Goal: Download file/media

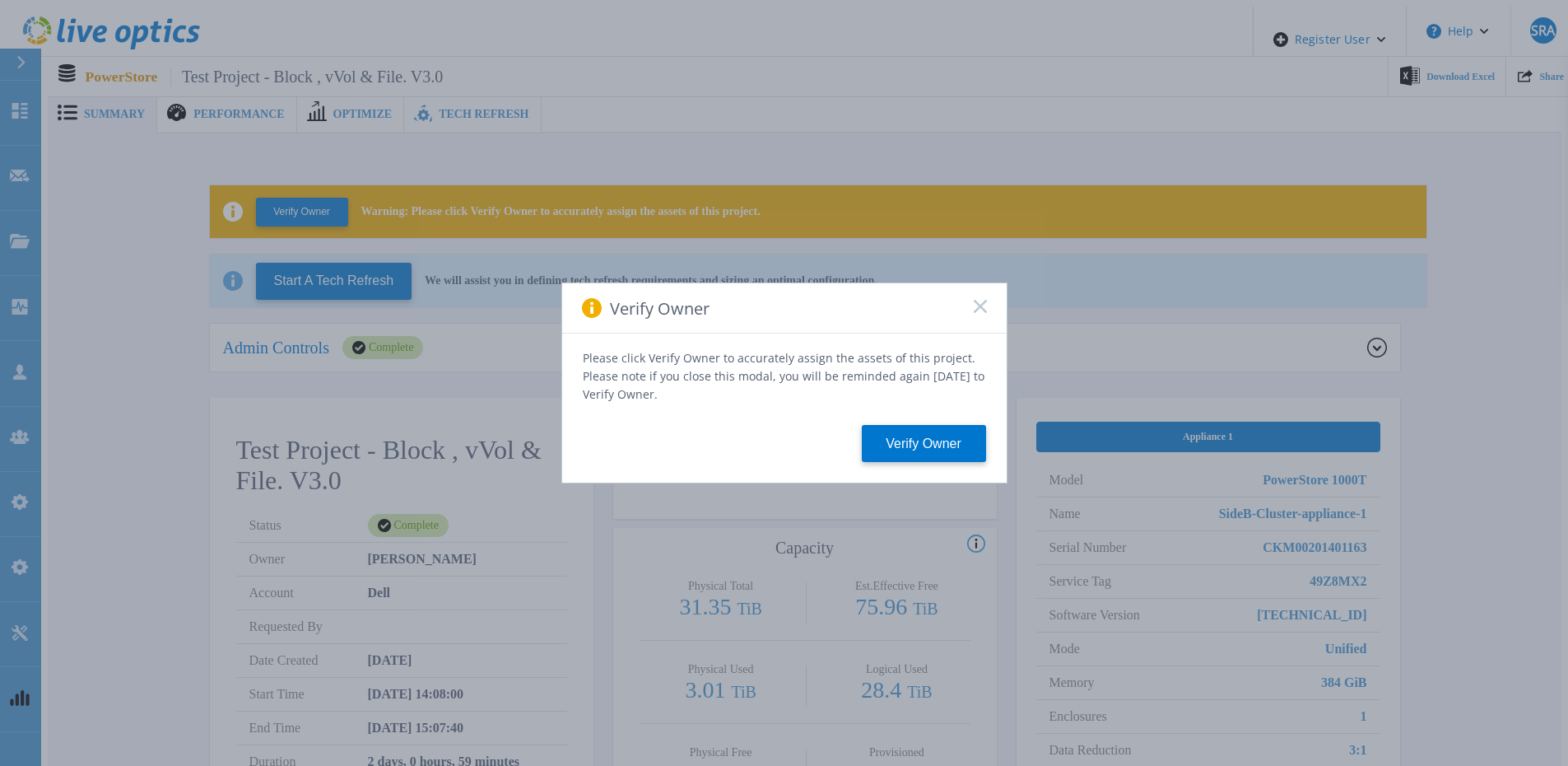
click at [975, 312] on icon at bounding box center [980, 306] width 13 height 13
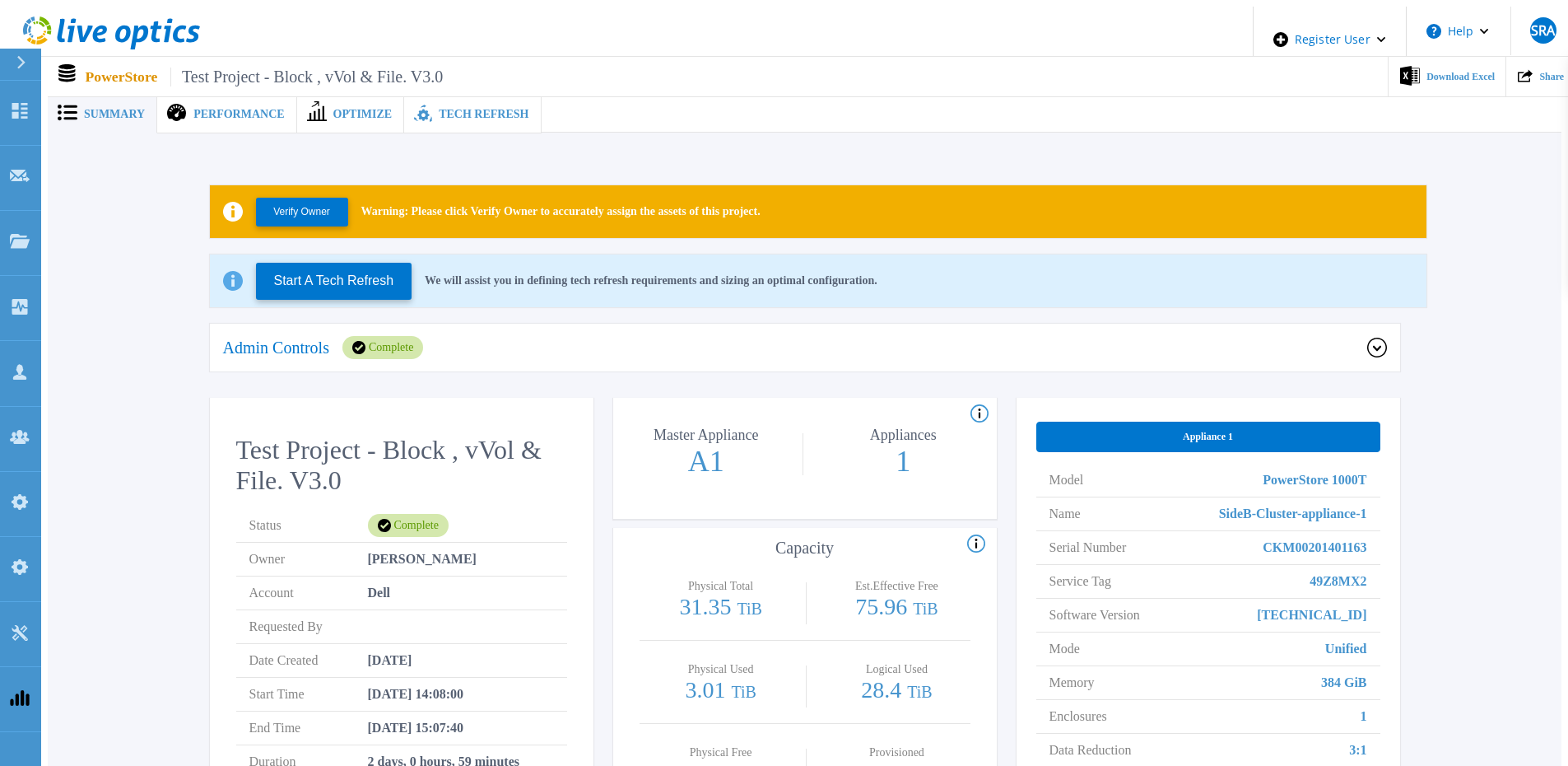
click at [584, 347] on div "Admin Controls Complete" at bounding box center [795, 347] width 1144 height 23
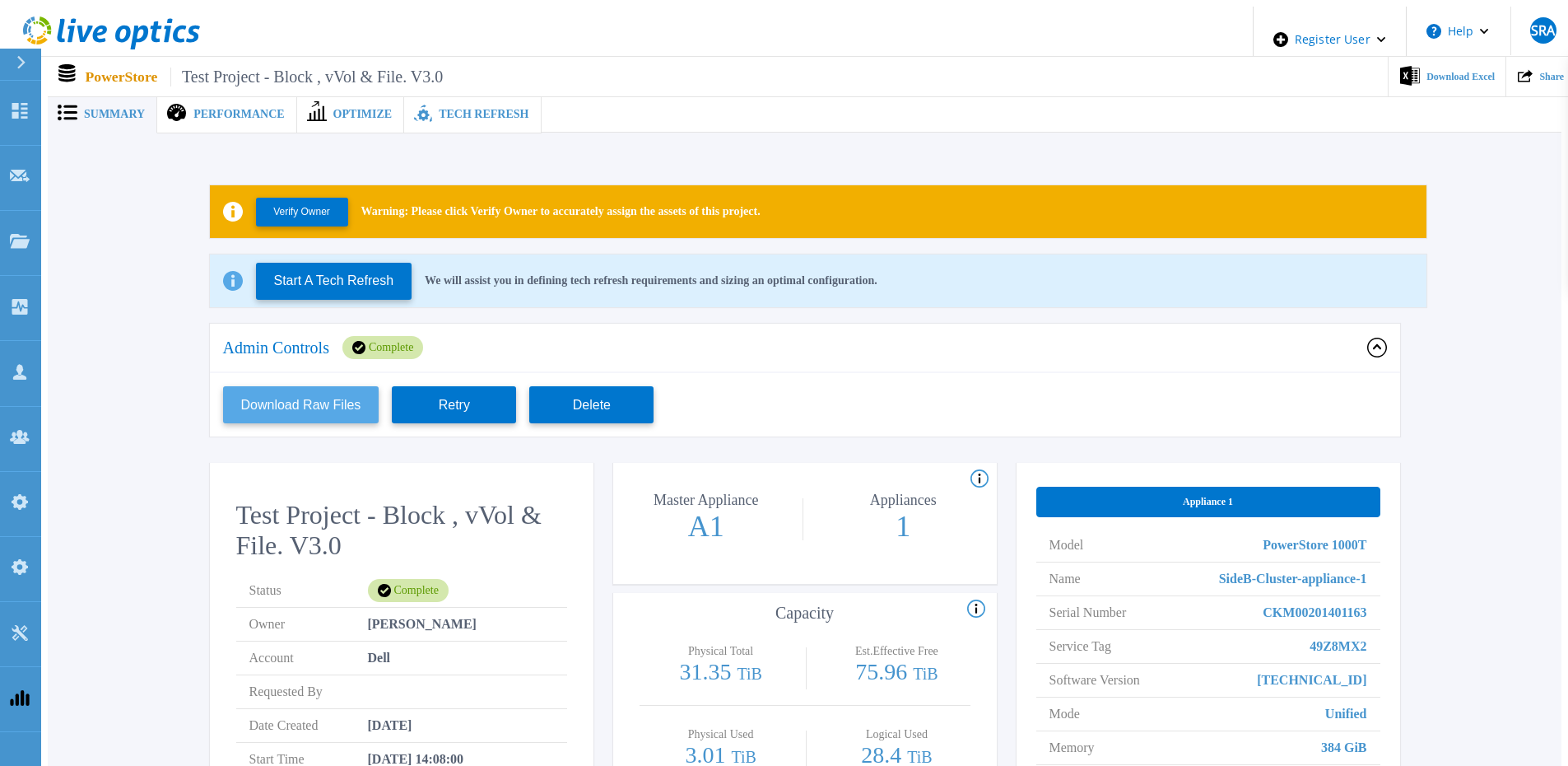
click at [310, 412] on button "Download Raw Files" at bounding box center [301, 404] width 156 height 37
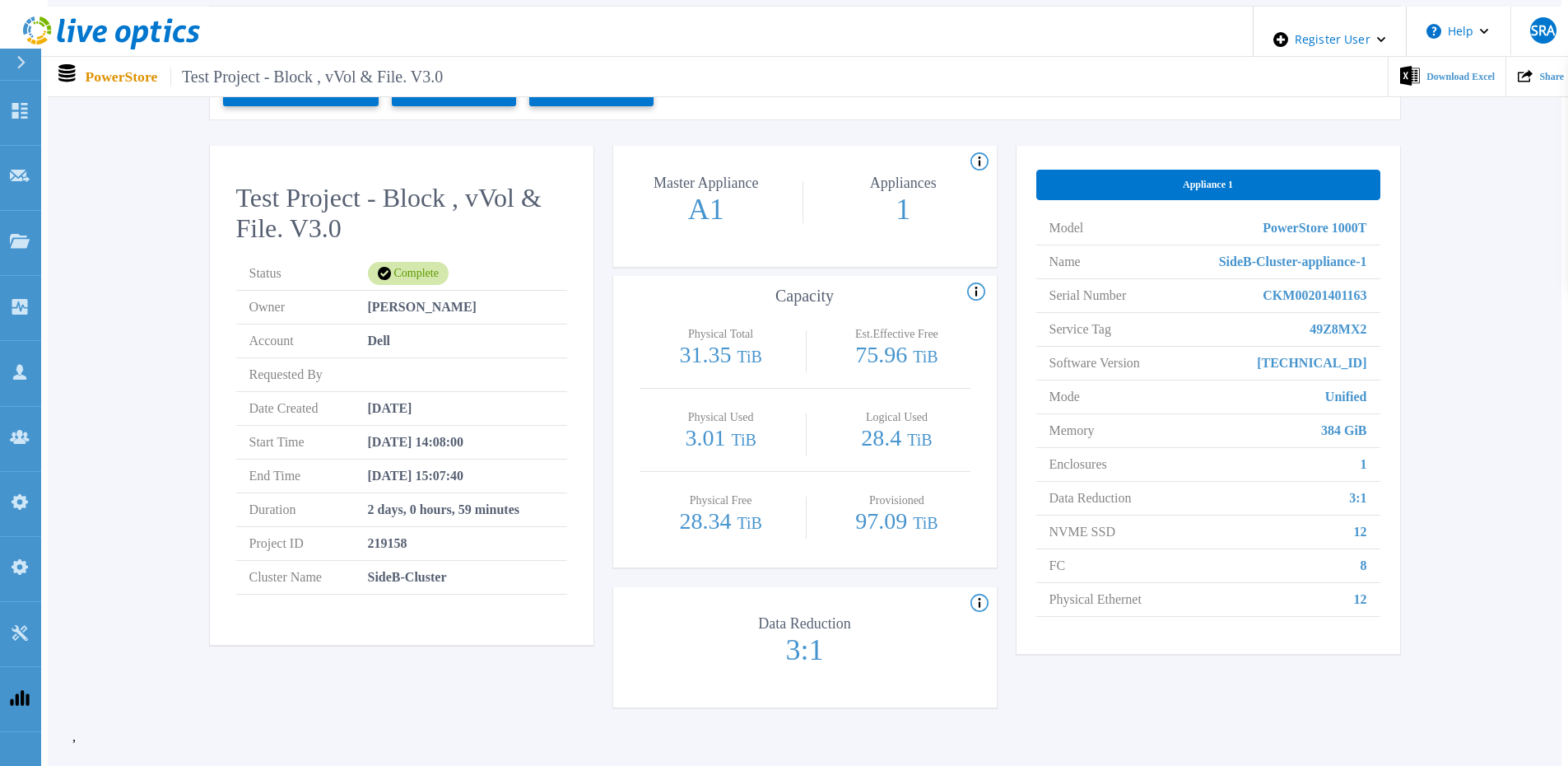
scroll to position [74, 0]
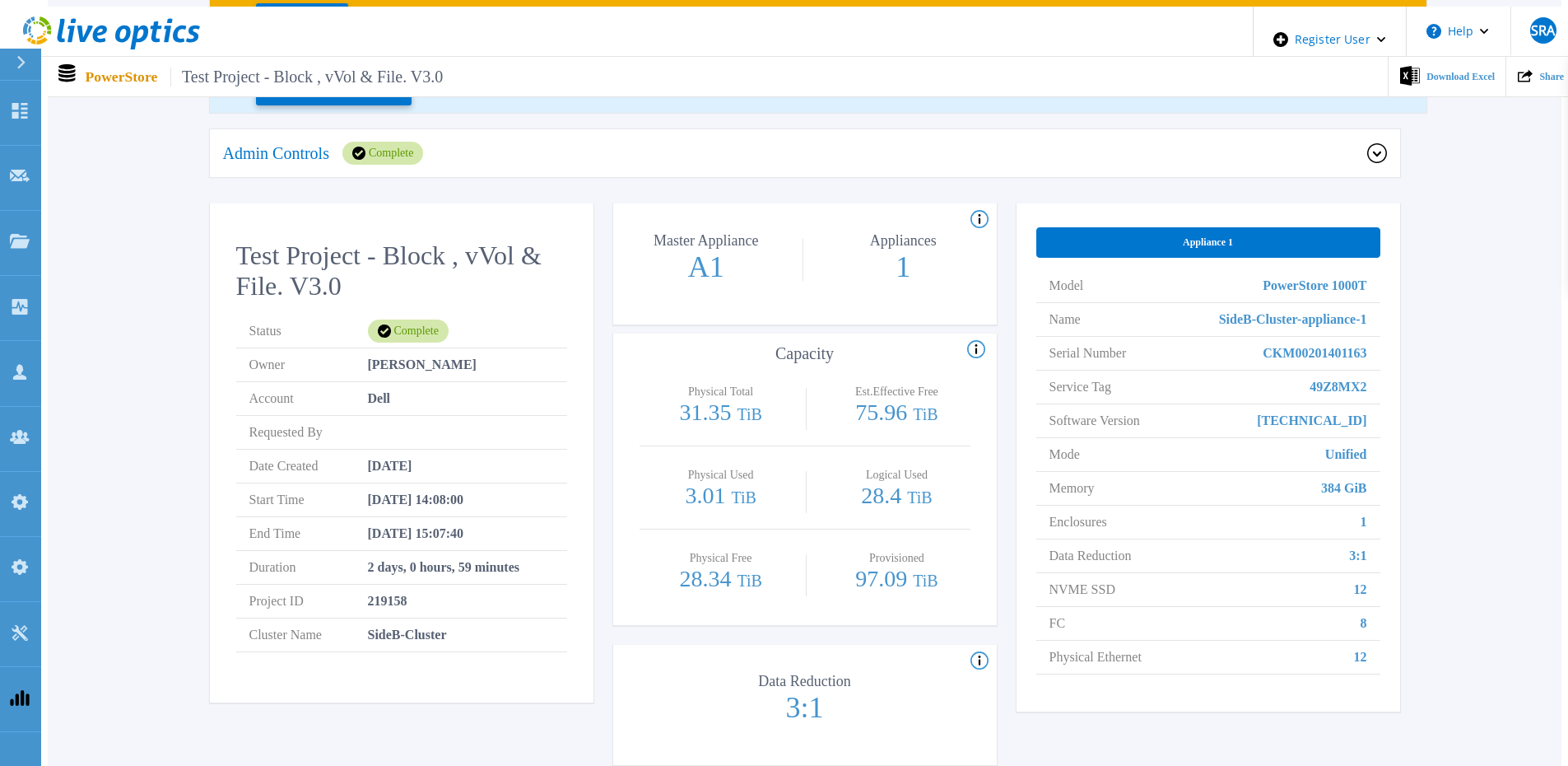
scroll to position [98, 0]
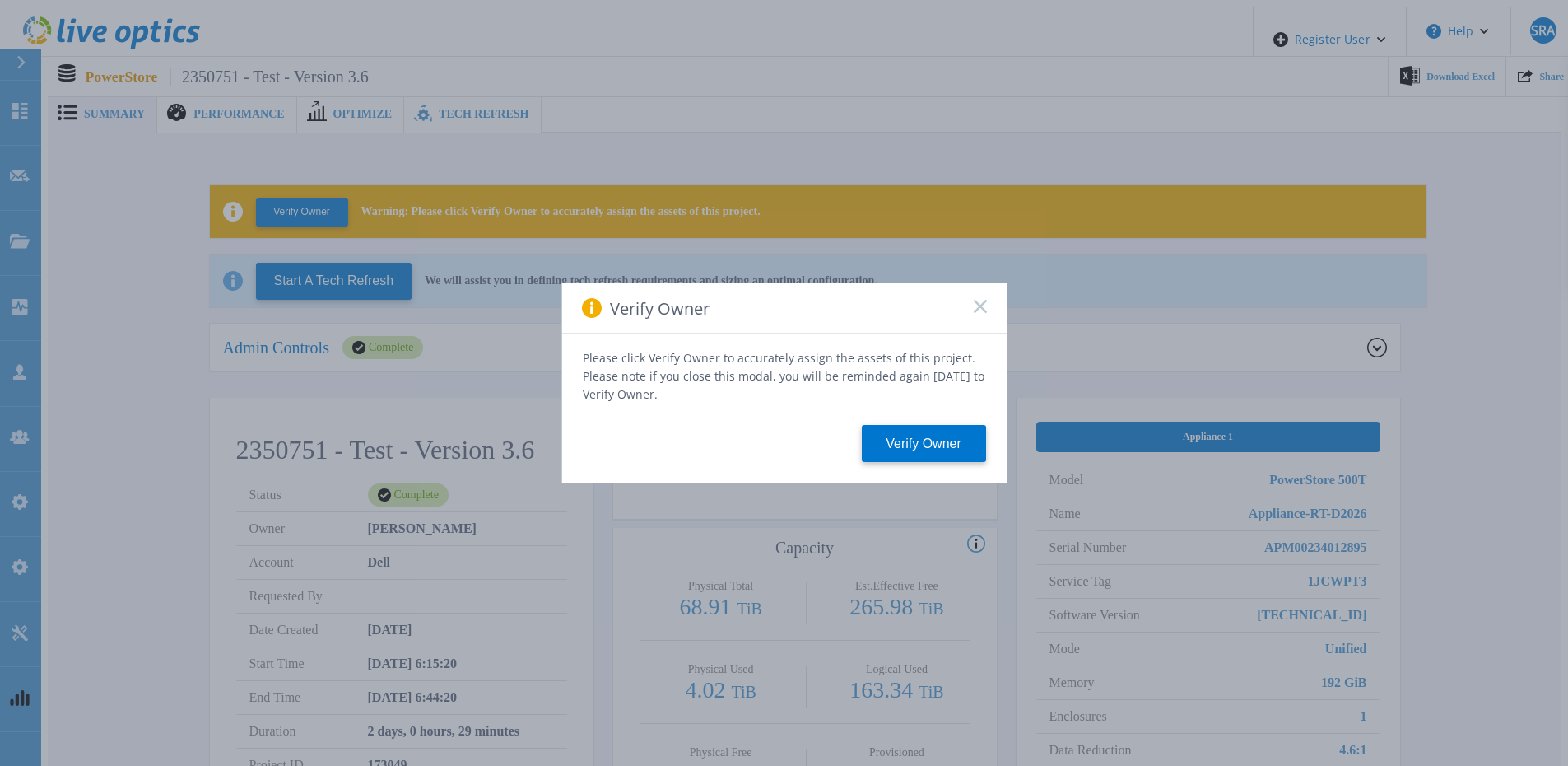
click at [978, 313] on rect at bounding box center [980, 305] width 14 height 14
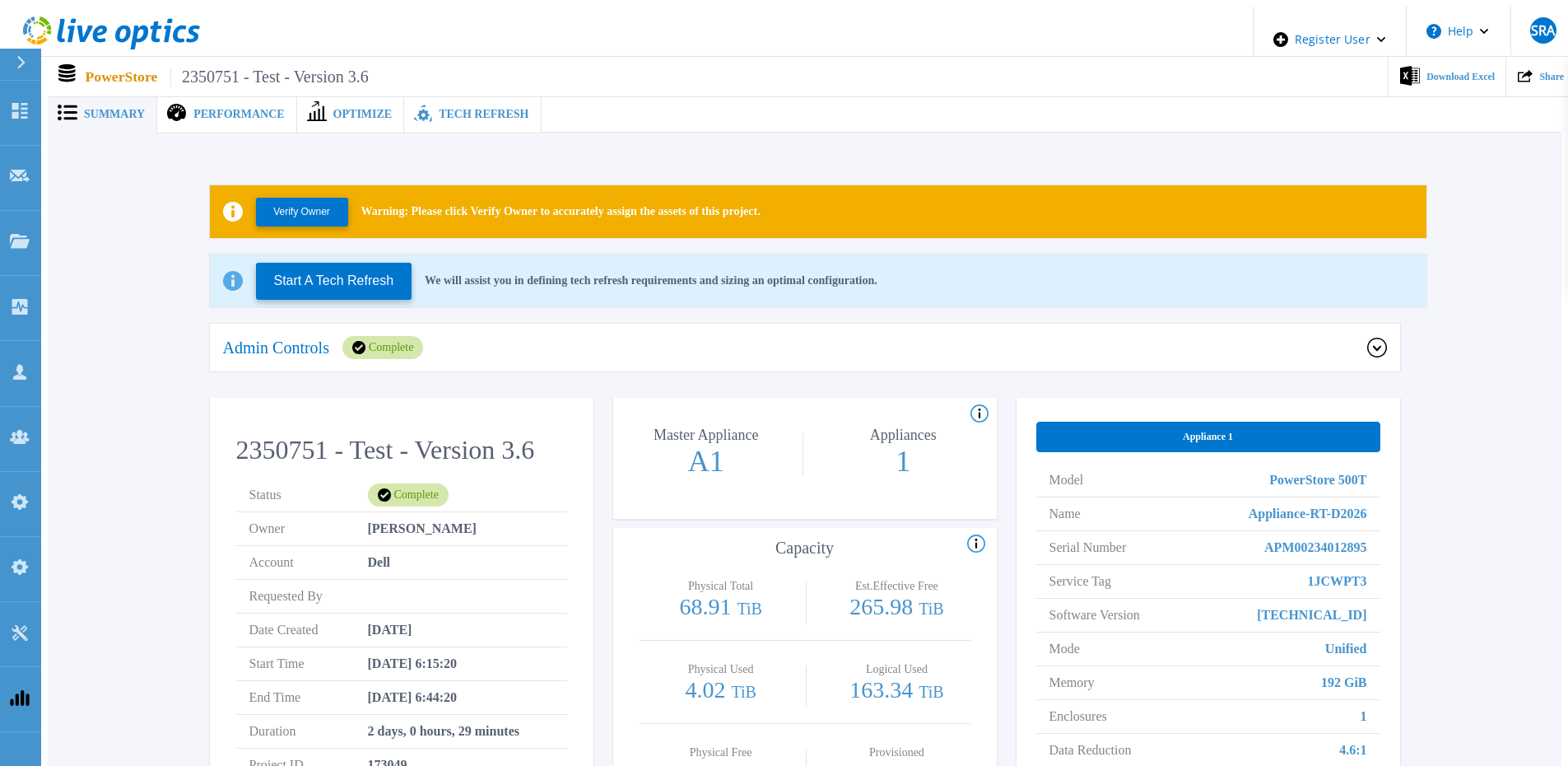
click at [538, 346] on div "Admin Controls Complete" at bounding box center [795, 347] width 1144 height 23
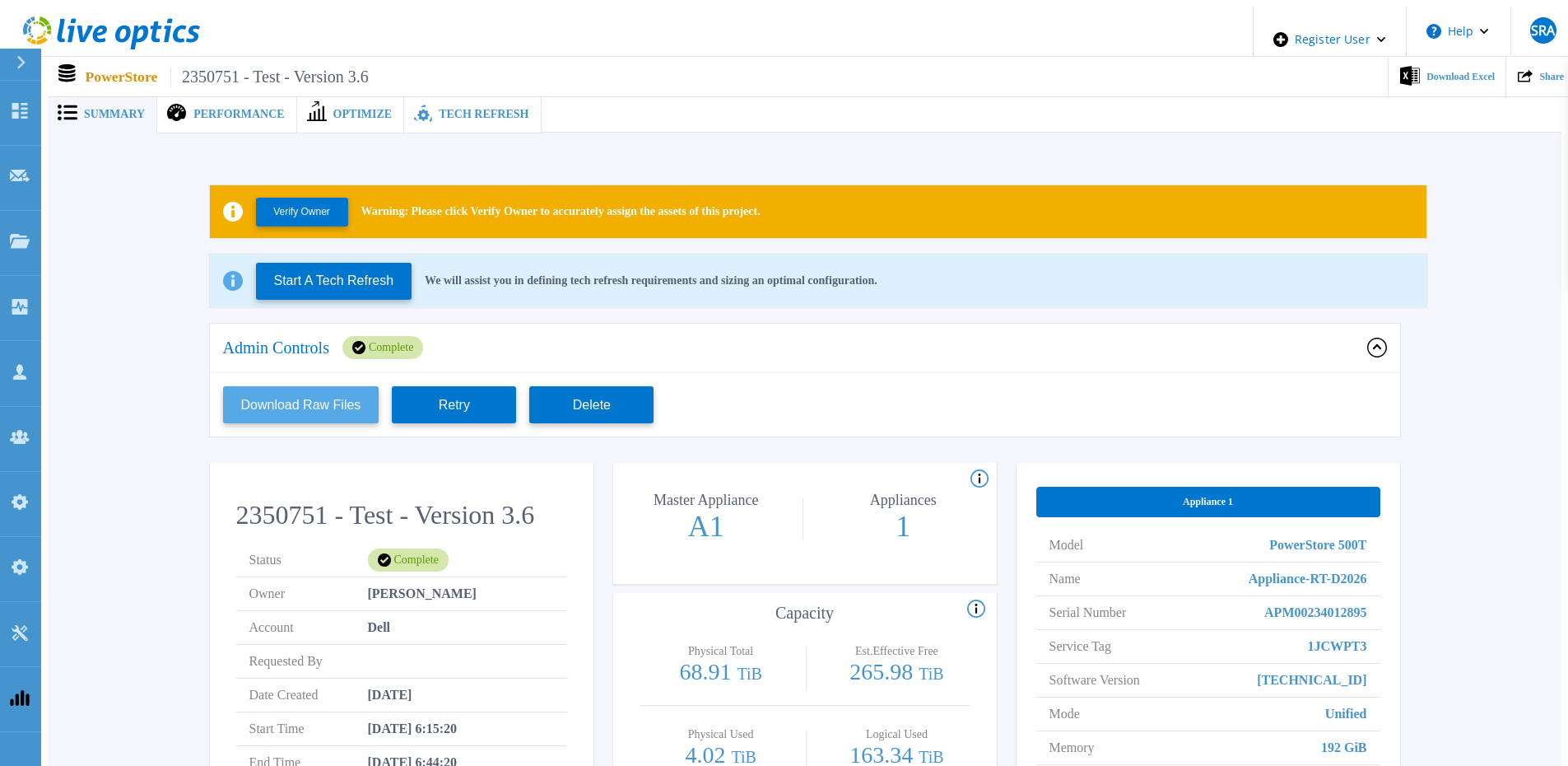
click at [322, 414] on button "Download Raw Files" at bounding box center [301, 404] width 156 height 37
click at [1290, 344] on div "Admin Controls Complete" at bounding box center [795, 347] width 1144 height 23
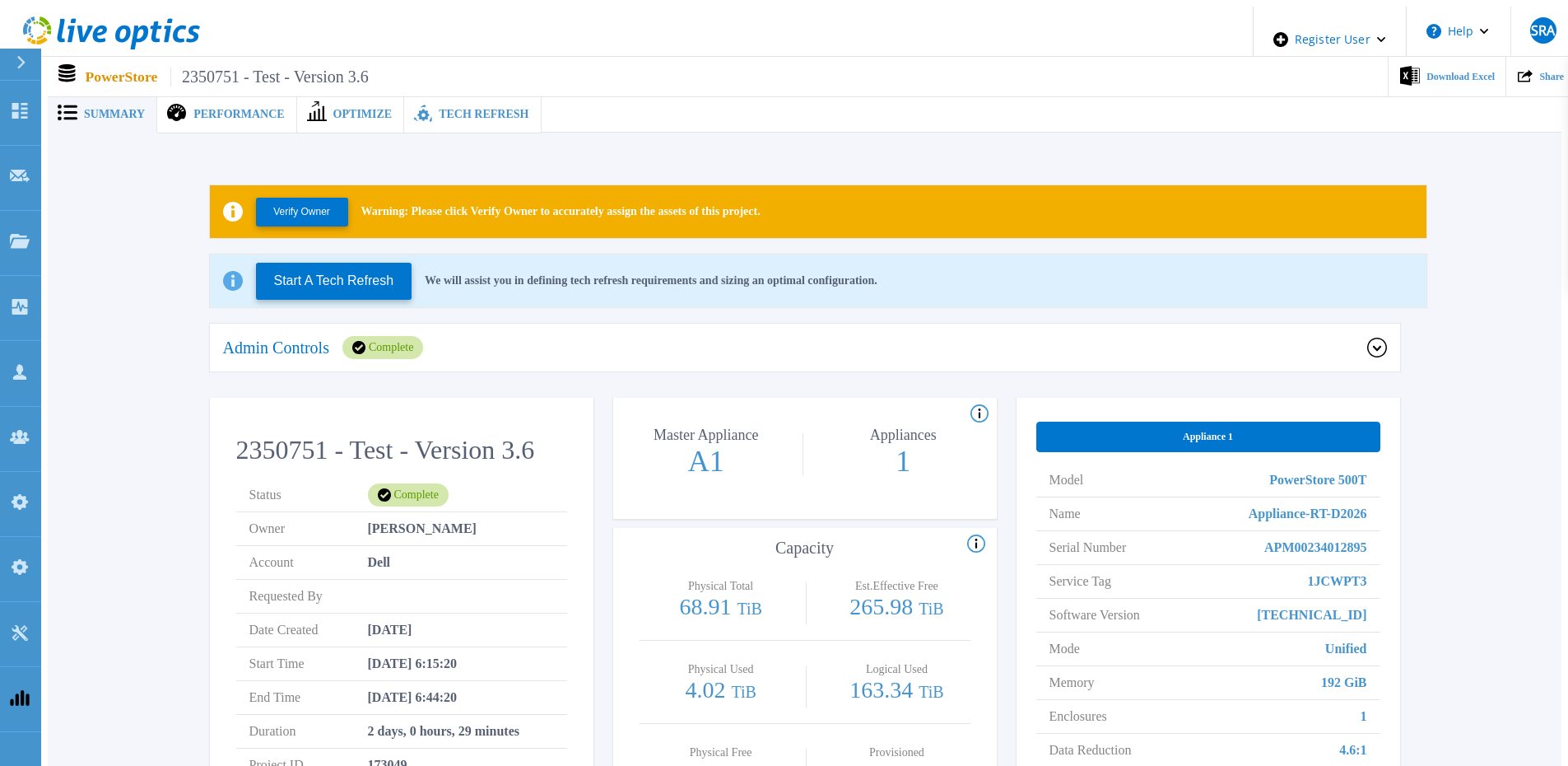
click at [1550, 598] on div "Verify Owner Warning: Please click Verify Owner to accurately assign the assets…" at bounding box center [804, 577] width 1513 height 888
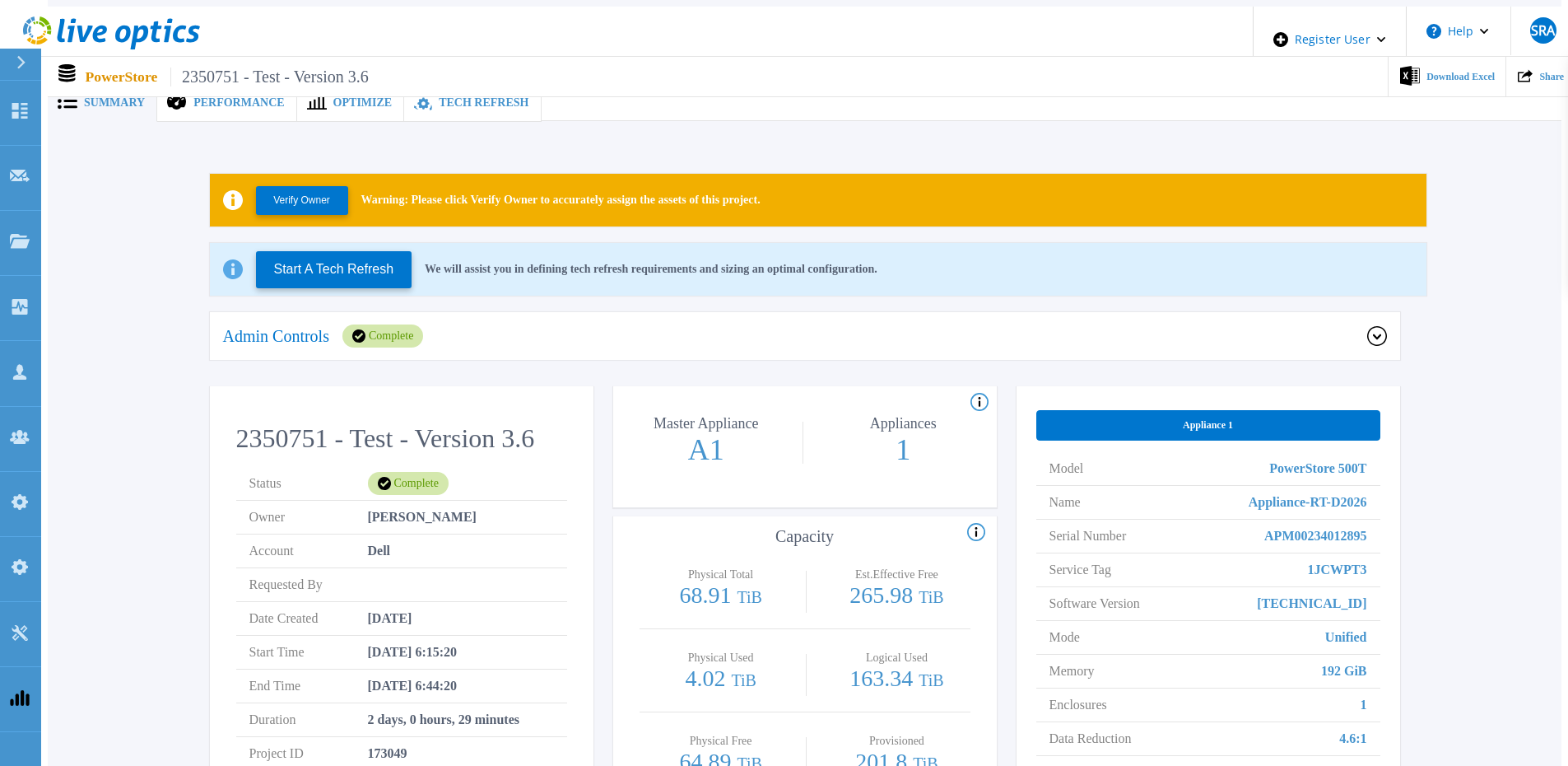
scroll to position [14, 0]
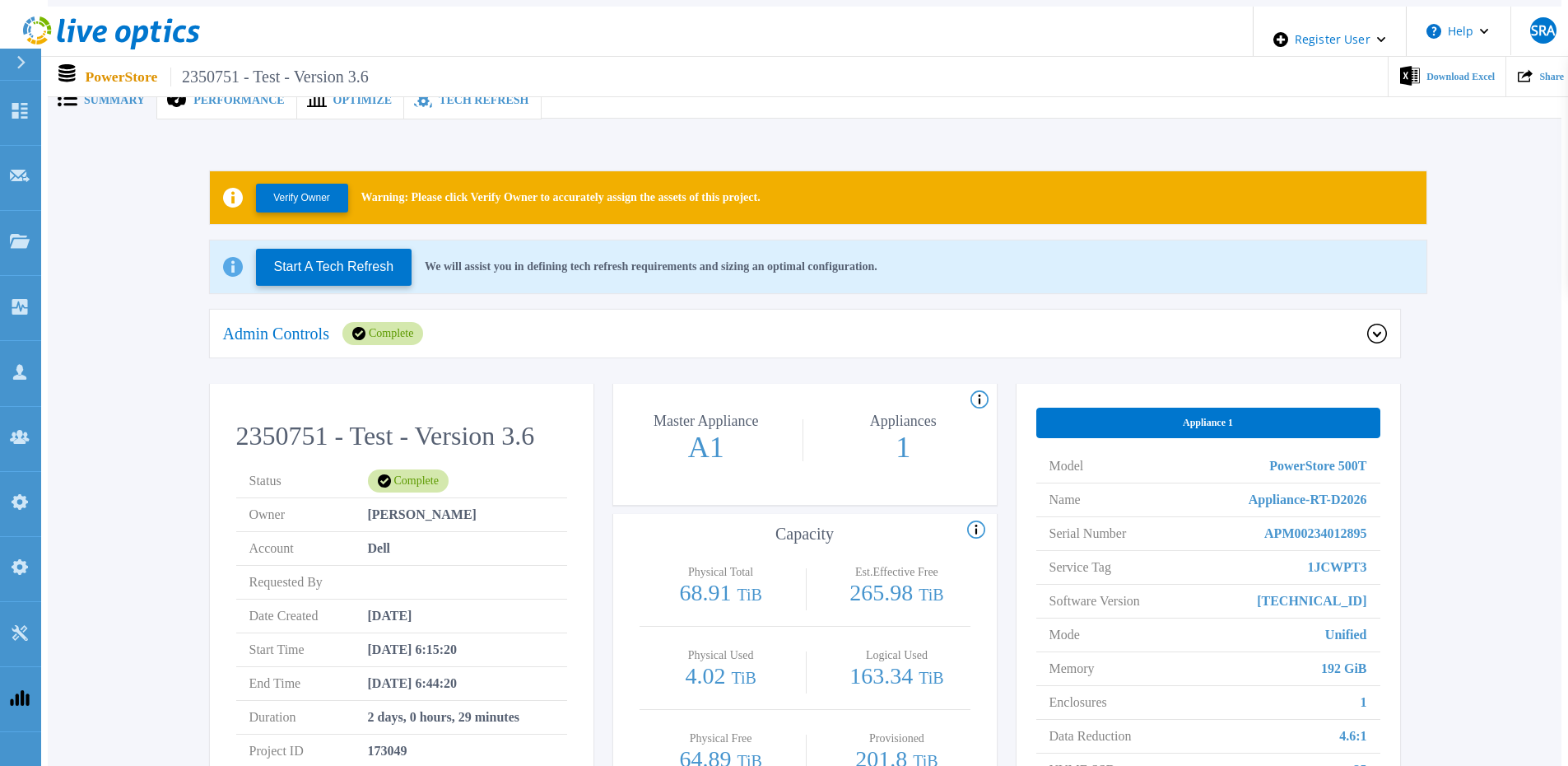
click at [589, 330] on div "Admin Controls Complete" at bounding box center [795, 333] width 1144 height 23
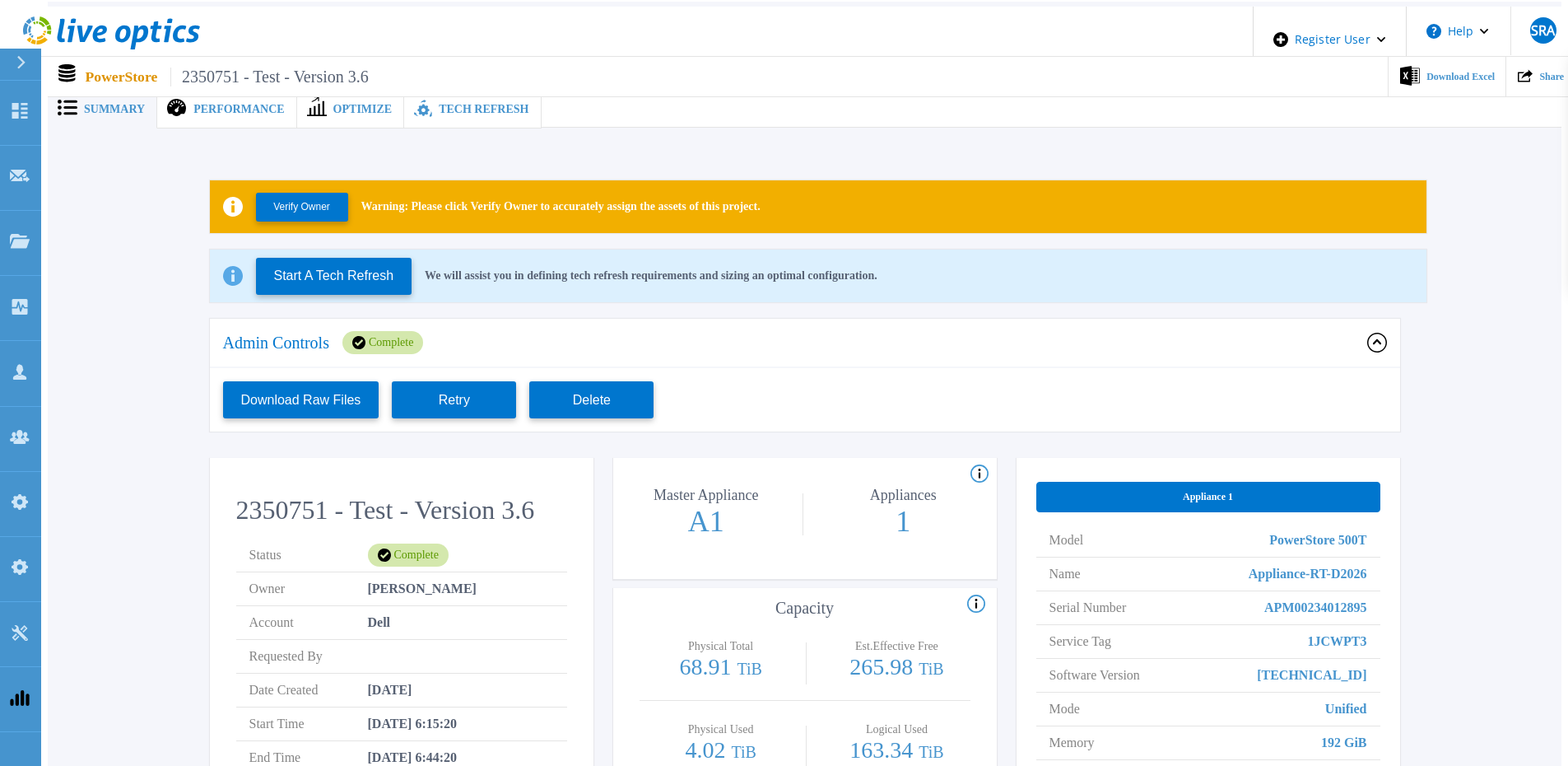
scroll to position [0, 0]
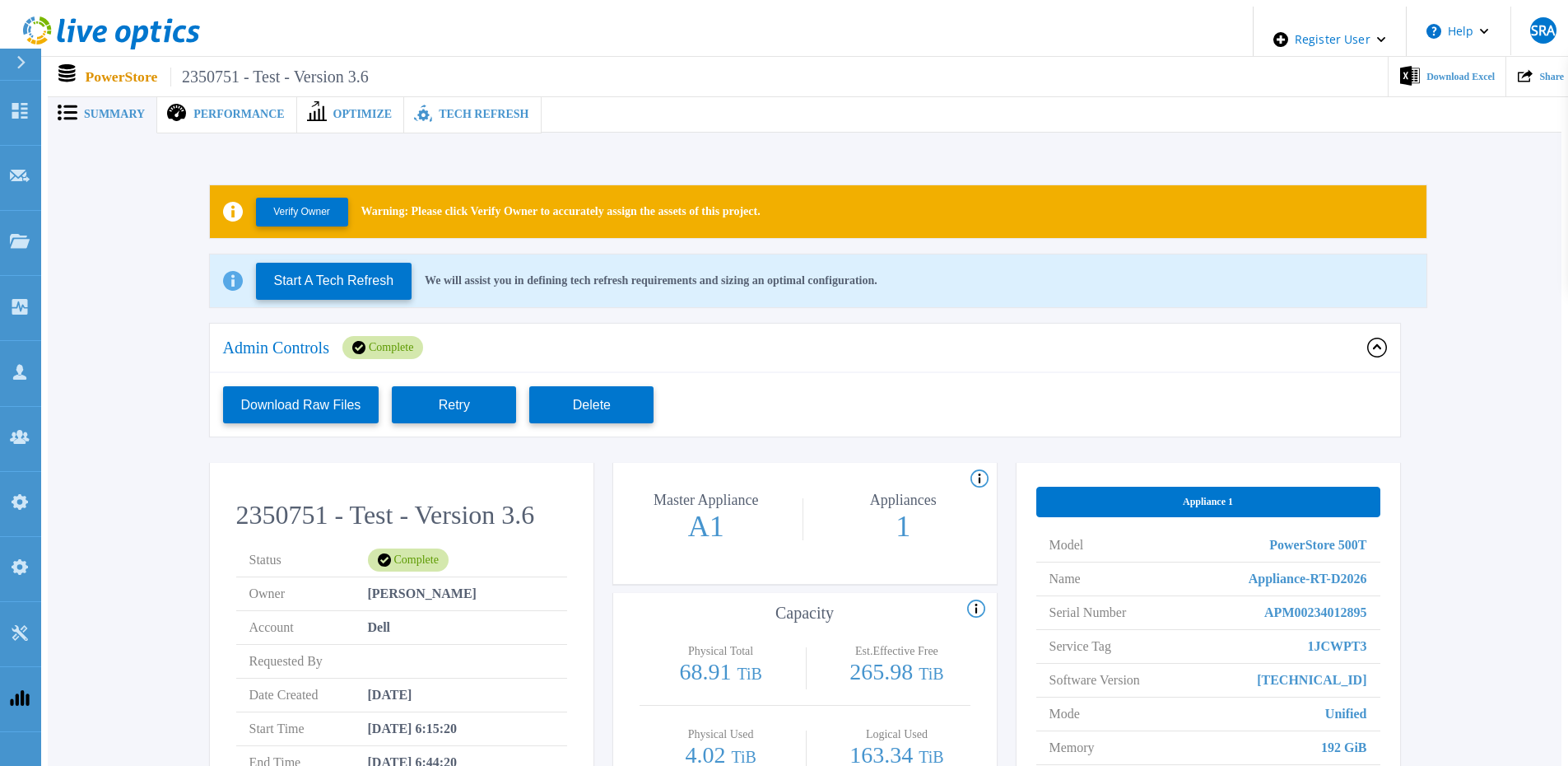
click at [1516, 422] on div "Verify Owner Warning: Please click Verify Owner to accurately assign the assets…" at bounding box center [805, 602] width 1464 height 887
click at [868, 47] on header "Register User Help SRA Dell Admin User [MEDICAL_DATA][PERSON_NAME] Alam [MEDICA…" at bounding box center [790, 31] width 1568 height 50
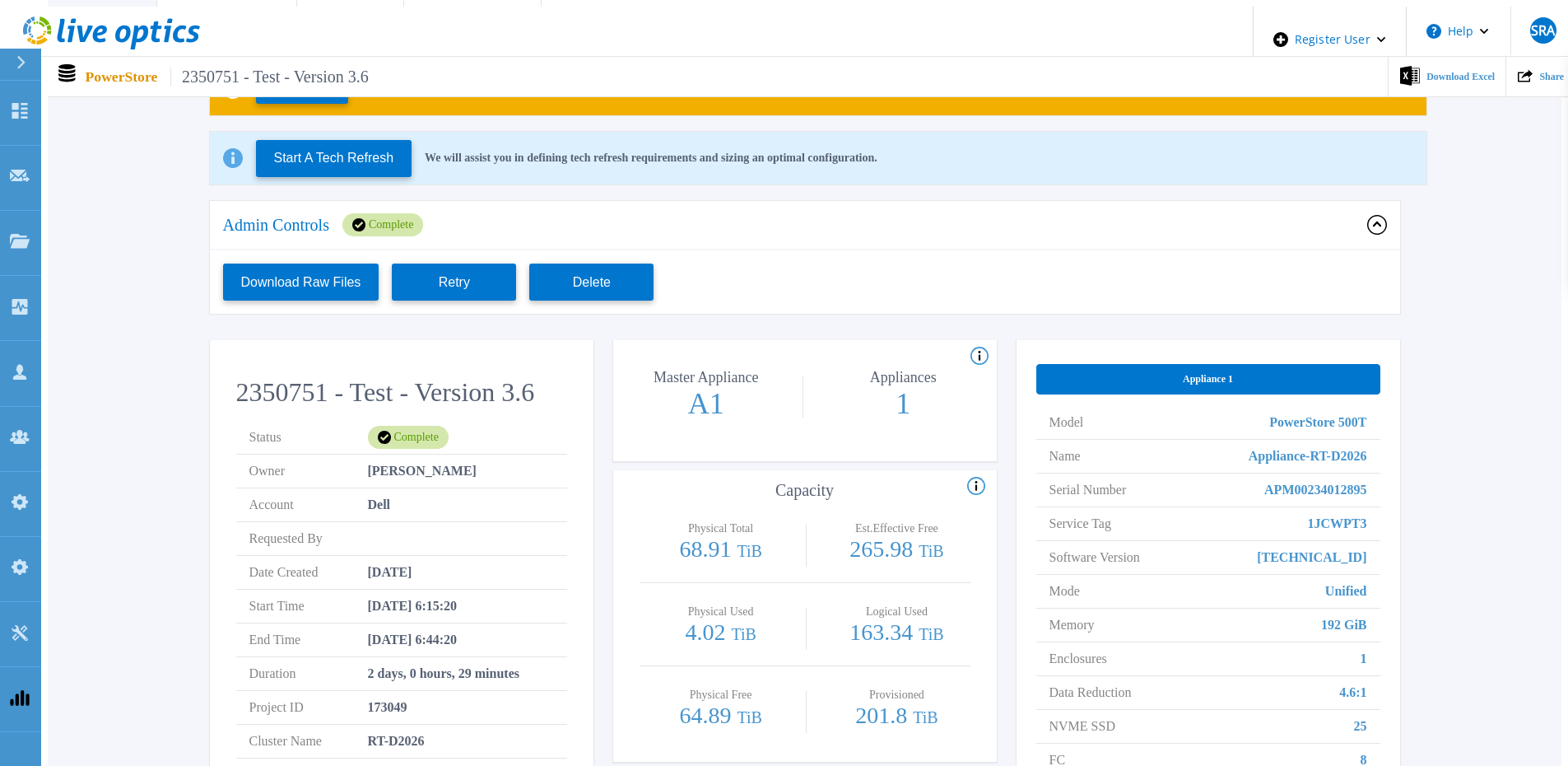
scroll to position [329, 0]
